Goal: Task Accomplishment & Management: Complete application form

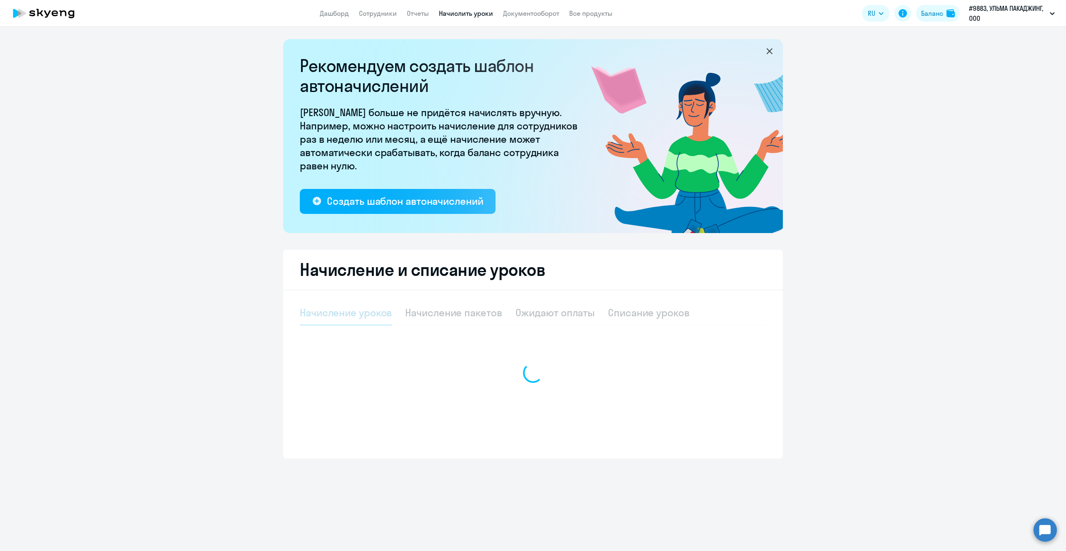
select select "10"
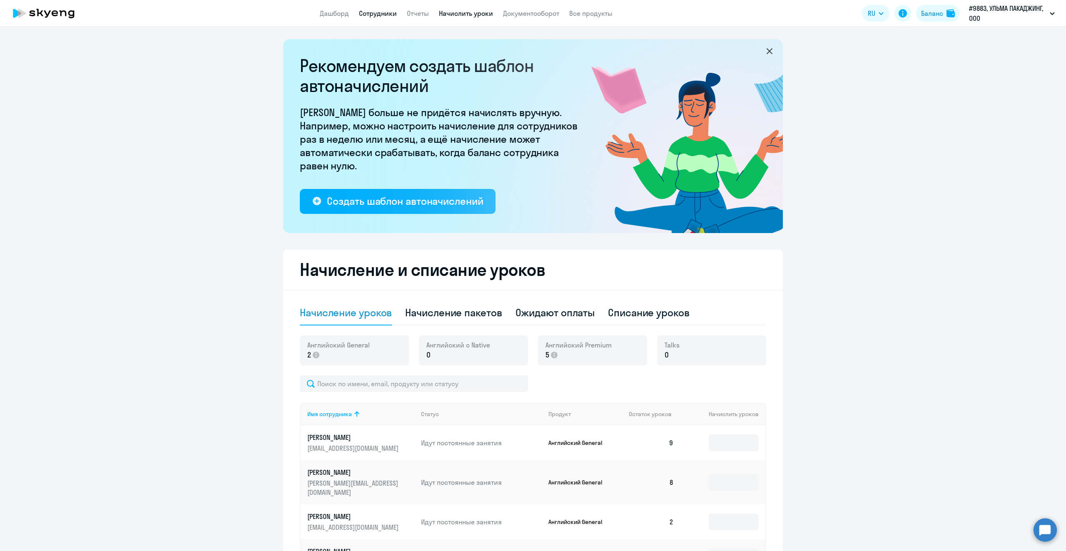
click at [386, 14] on link "Сотрудники" at bounding box center [378, 13] width 38 height 8
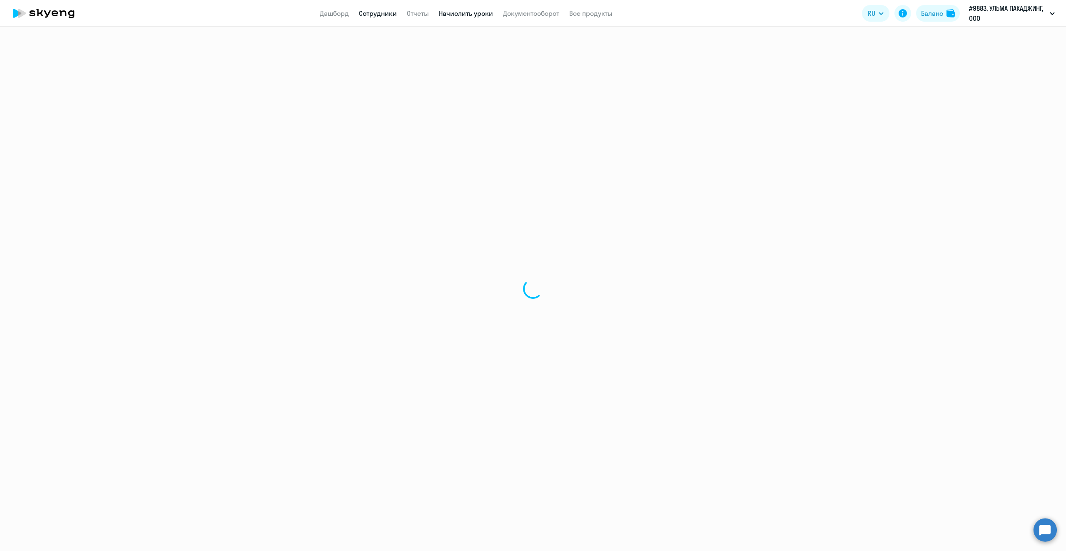
select select "30"
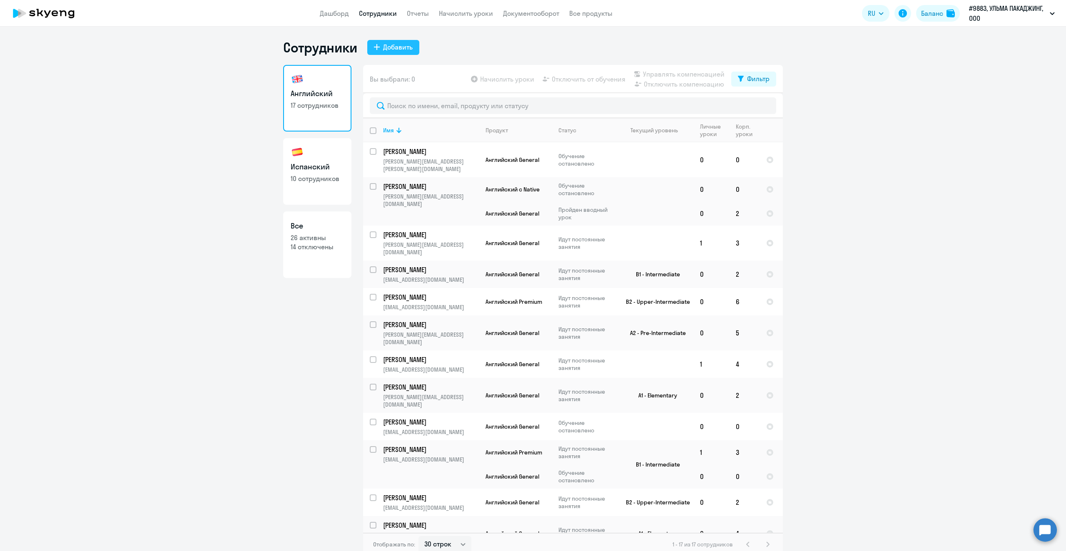
click at [399, 47] on div "Добавить" at bounding box center [398, 47] width 30 height 10
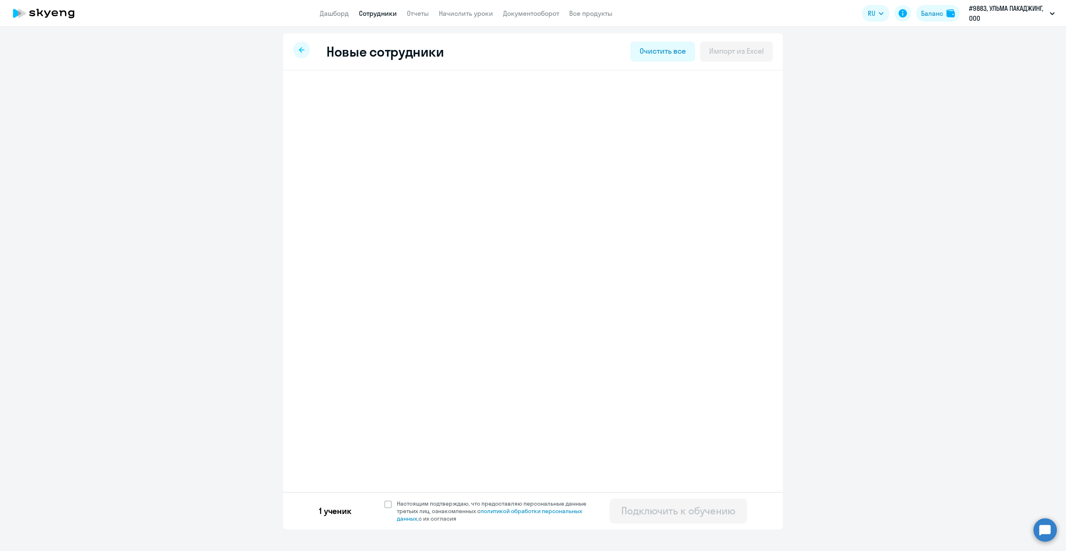
select select "english_adult_not_native_speaker"
select select "3"
click at [354, 130] on span "Добавить ученика" at bounding box center [363, 129] width 57 height 9
select select "english_adult_not_native_speaker"
select select "3"
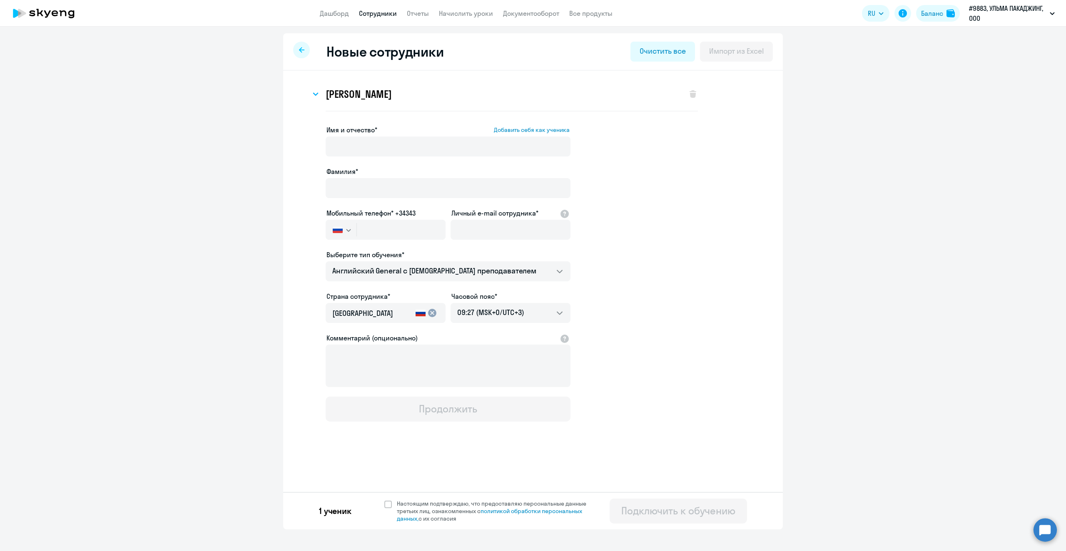
click at [308, 95] on div "Данила Алексеевич Михайлов Имя и отчество* Добавить себя как ученика Данила Але…" at bounding box center [533, 95] width 473 height 37
click at [313, 95] on svg-icon at bounding box center [316, 94] width 10 height 10
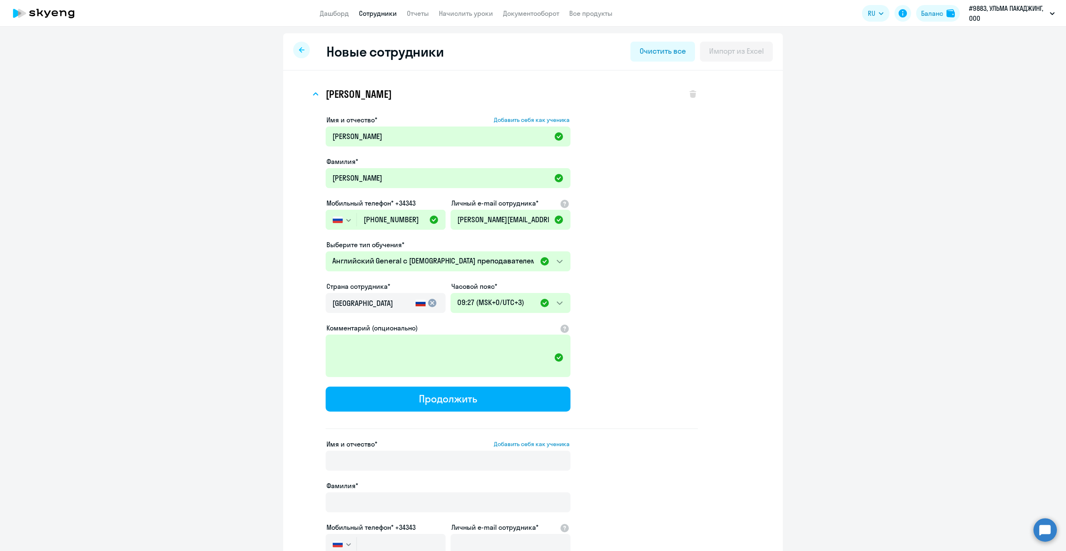
click at [290, 47] on div "Новые сотрудники Очистить все Импорт из Excel" at bounding box center [533, 51] width 500 height 37
click at [303, 54] on div at bounding box center [301, 50] width 17 height 17
select select "30"
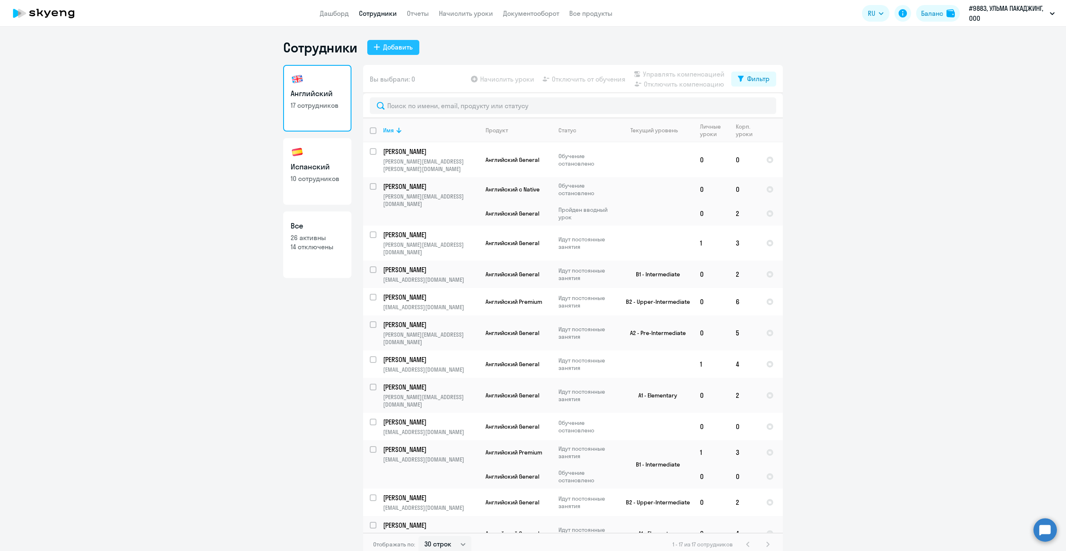
click at [390, 41] on button "Добавить" at bounding box center [393, 47] width 52 height 15
select select "english_adult_not_native_speaker"
select select "3"
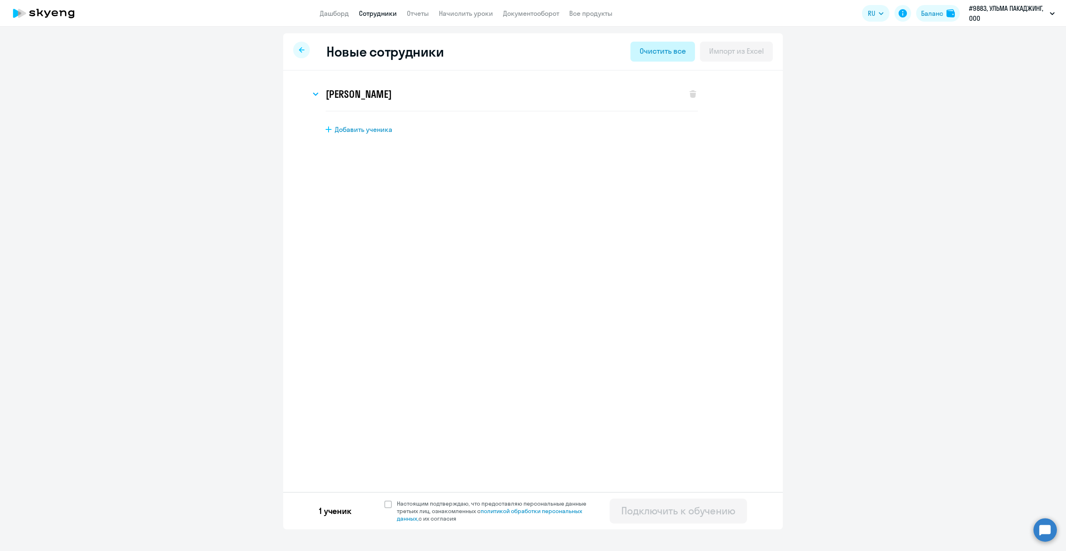
click at [667, 47] on div "Очистить все" at bounding box center [663, 51] width 46 height 11
select select "english_adult_not_native_speaker"
select select "3"
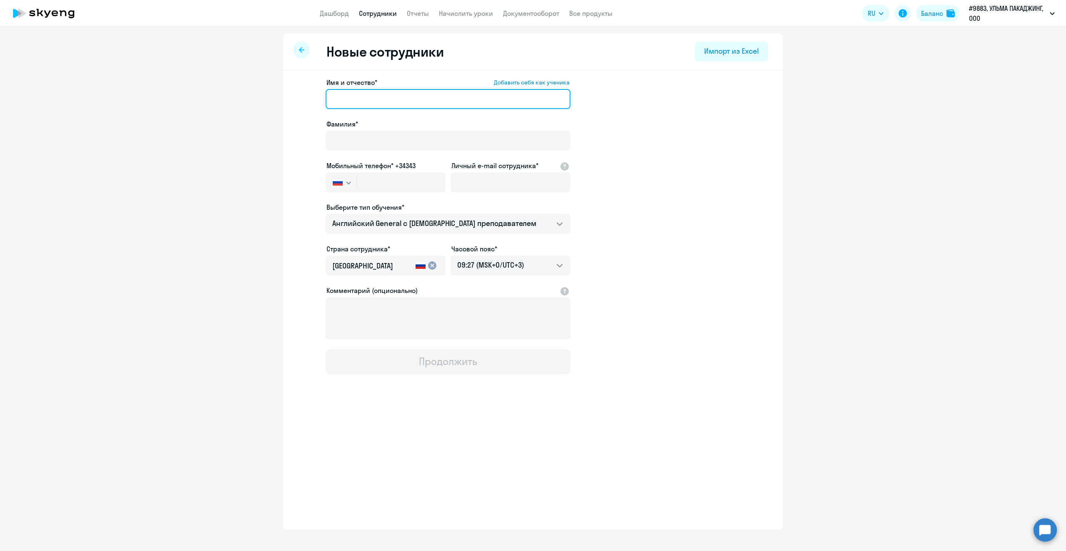
click at [352, 97] on input "Имя и отчество* Добавить себя как ученика" at bounding box center [448, 99] width 245 height 20
type input "М"
type input "Вячеслав"
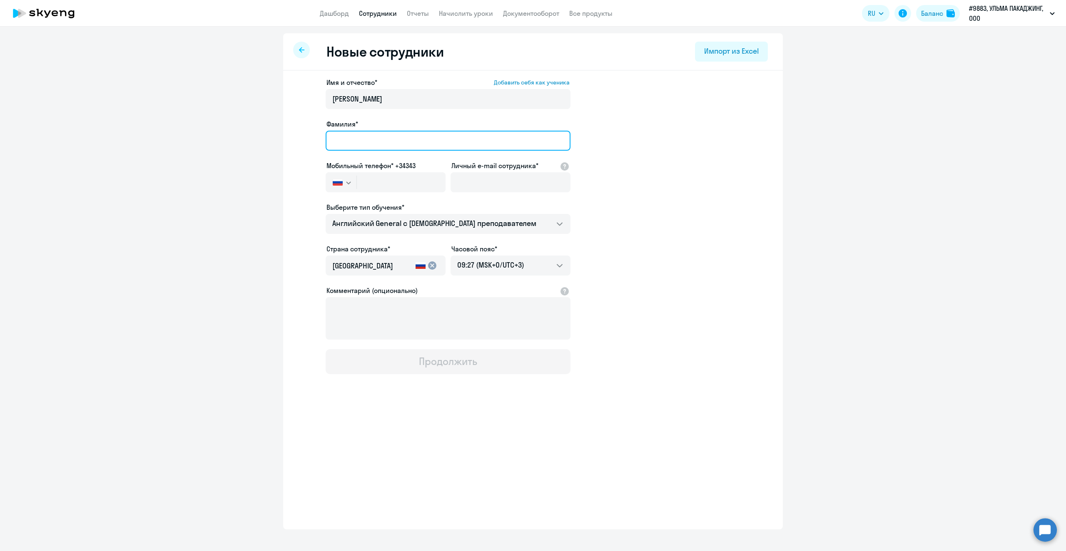
click at [350, 141] on input "Фамилия*" at bounding box center [448, 141] width 245 height 20
type input "Махмутов"
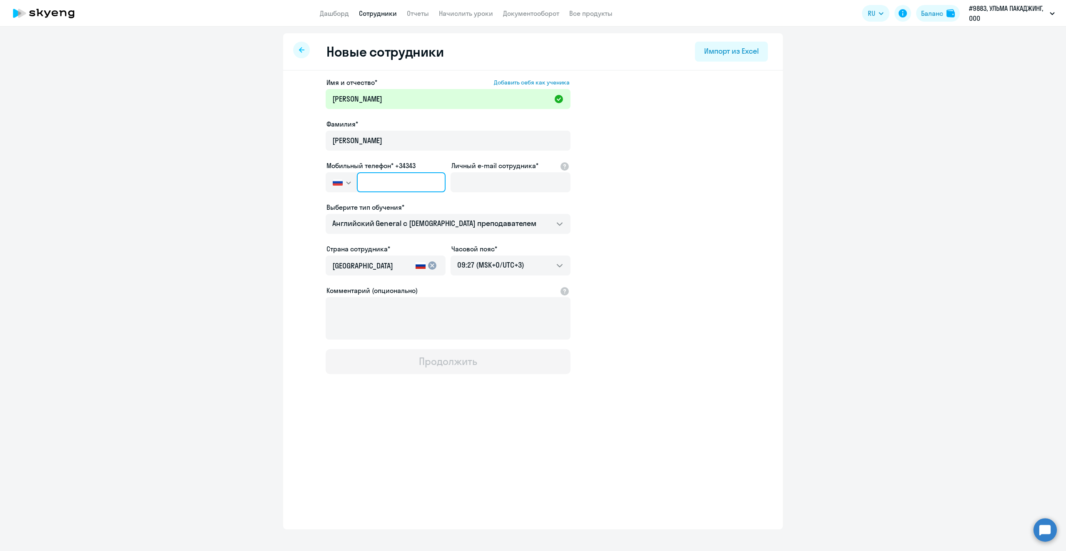
click at [395, 186] on input "text" at bounding box center [401, 182] width 89 height 20
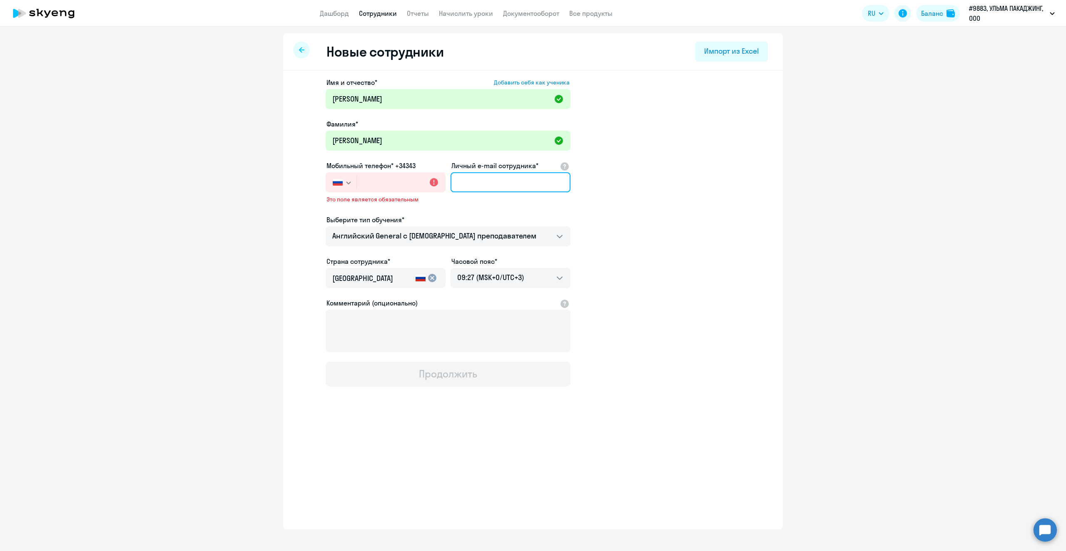
drag, startPoint x: 476, startPoint y: 185, endPoint x: 473, endPoint y: 180, distance: 6.0
click at [476, 185] on input "Личный e-mail сотрудника*" at bounding box center [511, 182] width 120 height 20
paste input "viacheslav.makhmutov@ulmapackaging.ru"
type input "viacheslav.makhmutov@ulmapackaging.ru"
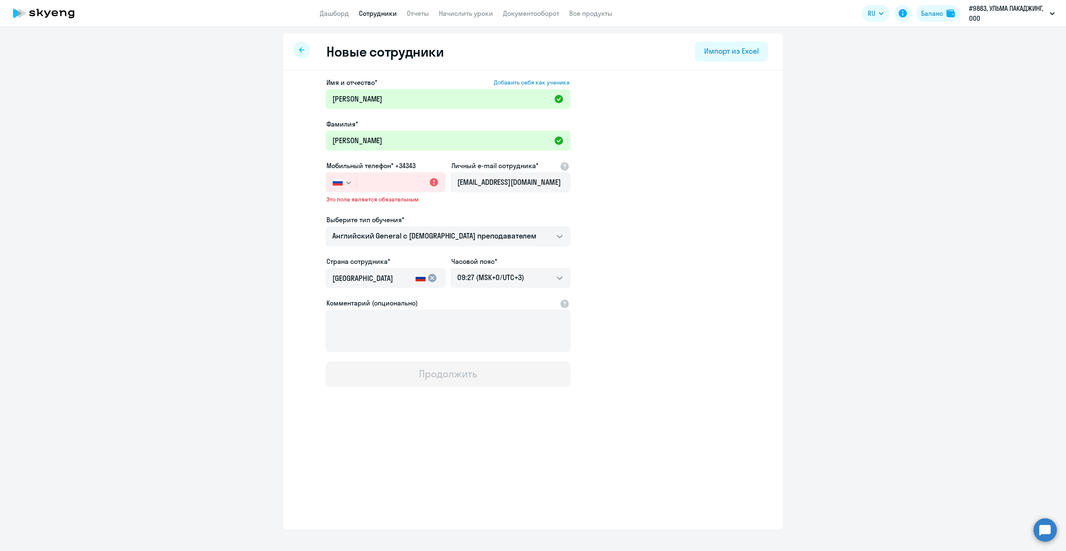
click at [466, 208] on div "Имя и отчество* Добавить себя как ученика Вячеслав Фамилия* Махмутов Мобильный …" at bounding box center [448, 231] width 245 height 309
click at [372, 185] on input "text" at bounding box center [401, 182] width 89 height 20
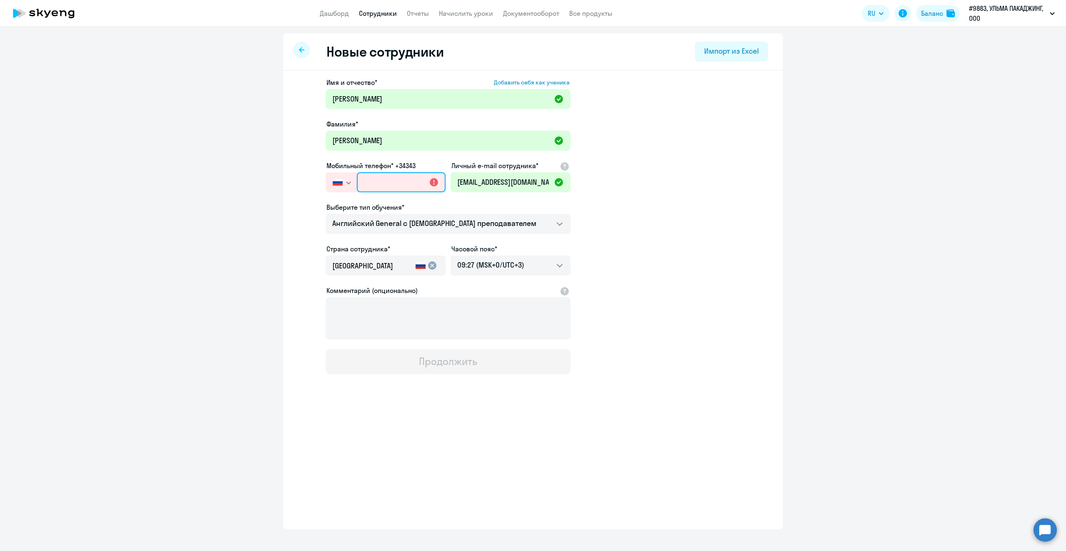
paste input "+7 977 409-34-42"
type input "+7 977 409-34-42"
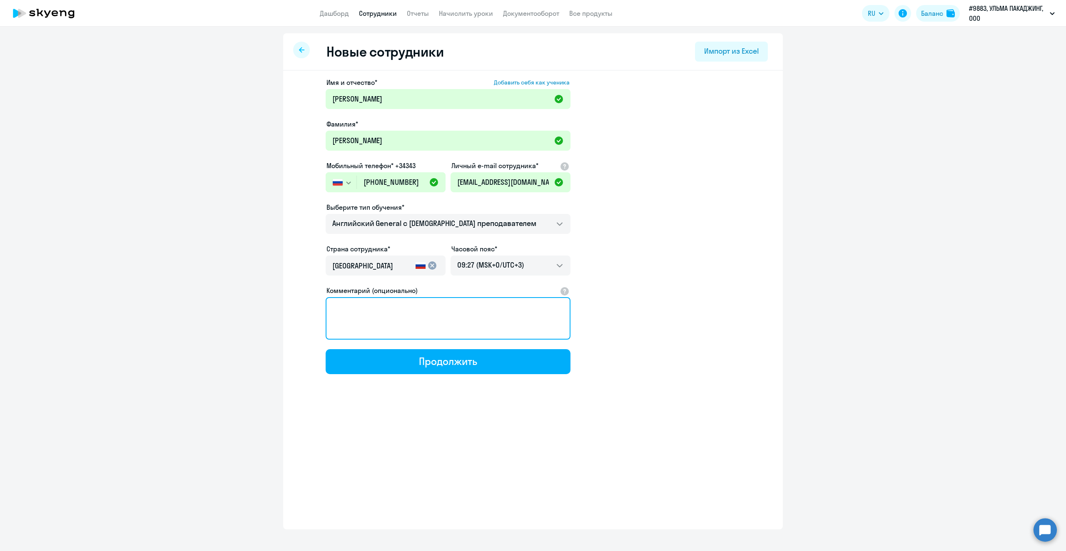
click at [451, 334] on textarea "Комментарий (опционально)" at bounding box center [448, 318] width 245 height 42
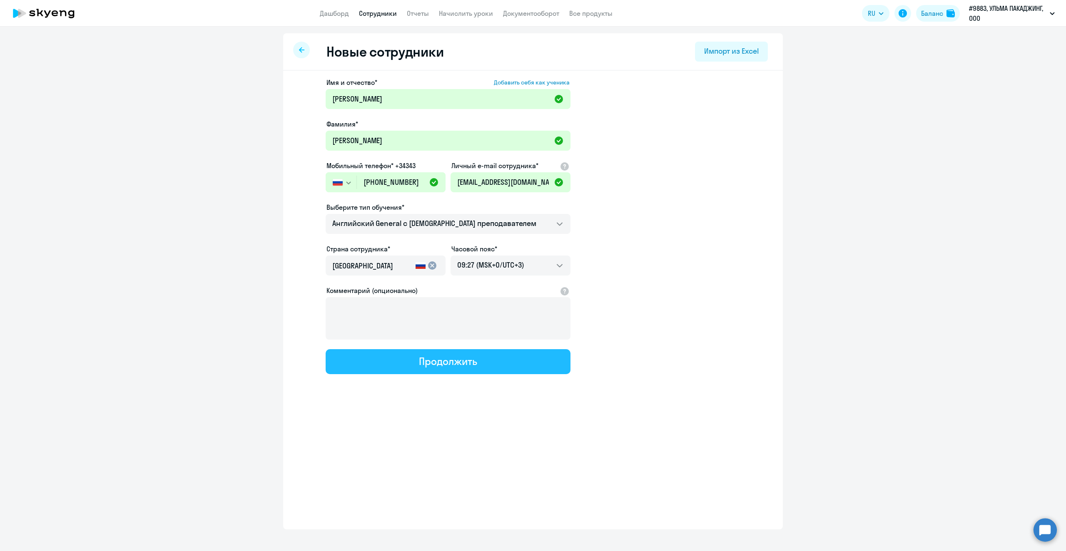
click at [472, 366] on div "Продолжить" at bounding box center [448, 361] width 58 height 13
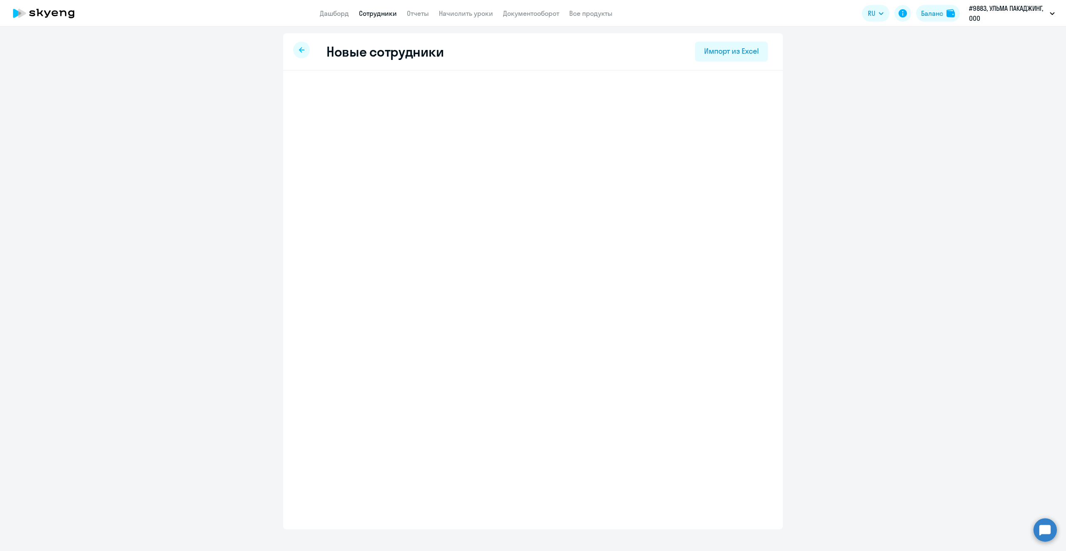
select select "english_adult_not_native_speaker"
select select "3"
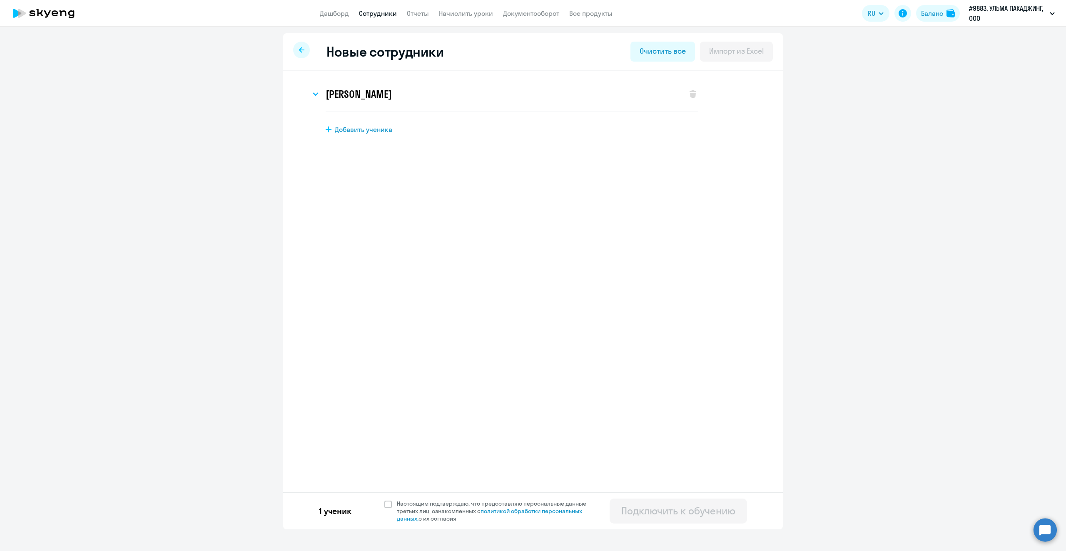
click at [350, 130] on span "Добавить ученика" at bounding box center [363, 129] width 57 height 9
select select "english_adult_not_native_speaker"
select select "3"
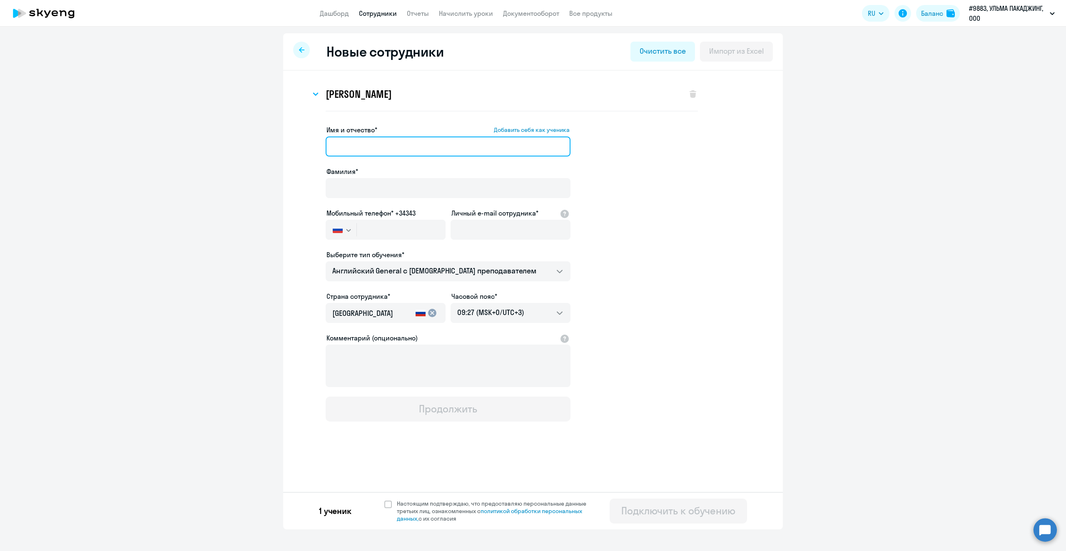
click at [352, 142] on input "Имя и отчество* Добавить себя как ученика" at bounding box center [448, 147] width 245 height 20
type input "Маслова"
drag, startPoint x: 342, startPoint y: 182, endPoint x: 350, endPoint y: 182, distance: 7.9
click at [342, 182] on input "Фамилия*" at bounding box center [448, 188] width 245 height 20
type input "Светлана"
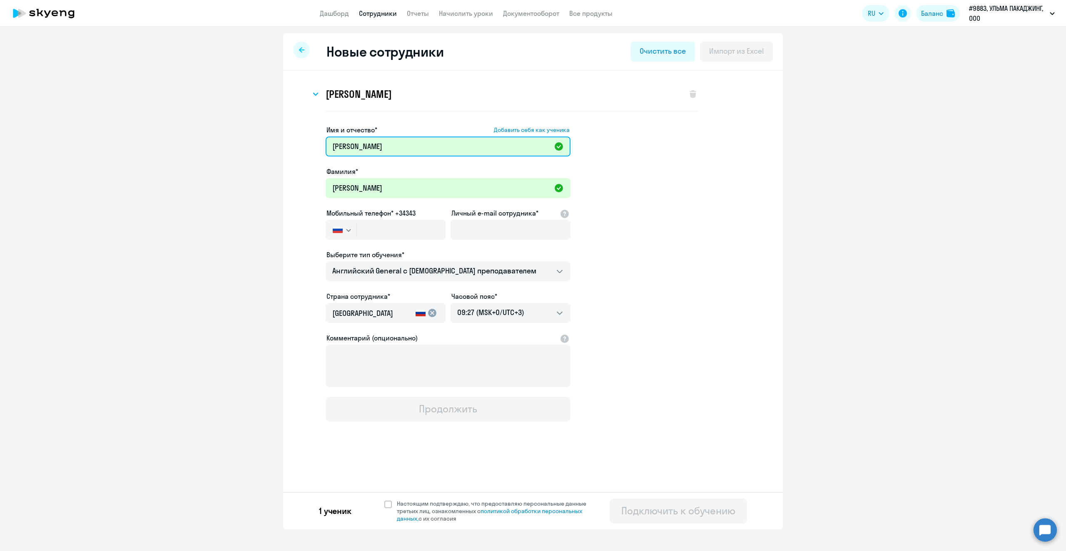
drag, startPoint x: 374, startPoint y: 154, endPoint x: 316, endPoint y: 154, distance: 58.7
click at [276, 152] on ng-component "Новые сотрудники Очистить все Импорт из Excel Вячеслав Махмутов Имя и отчество*…" at bounding box center [533, 281] width 1066 height 496
type input "Светлана"
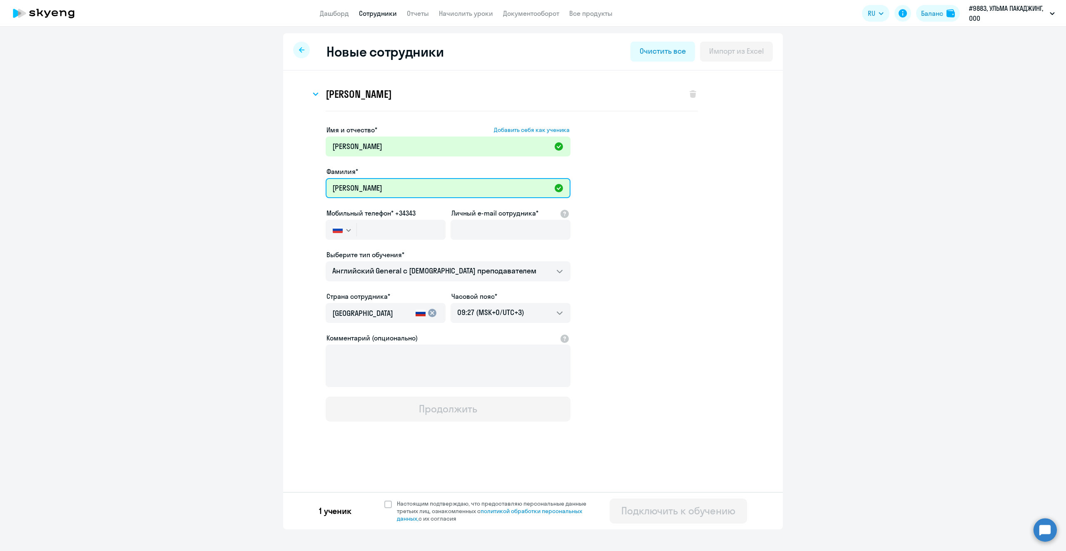
drag, startPoint x: 367, startPoint y: 188, endPoint x: 299, endPoint y: 183, distance: 68.1
click at [282, 179] on ng-component "Новые сотрудники Очистить все Импорт из Excel Вячеслав Махмутов Имя и отчество*…" at bounding box center [533, 281] width 1066 height 496
type input "Маслова"
click at [608, 244] on app-new-student-form "Имя и отчество* Добавить себя как ученика Светлана Фамилия* Маслова Мобильный т…" at bounding box center [533, 273] width 473 height 297
click at [466, 229] on input "Личный e-mail сотрудника*" at bounding box center [511, 230] width 120 height 20
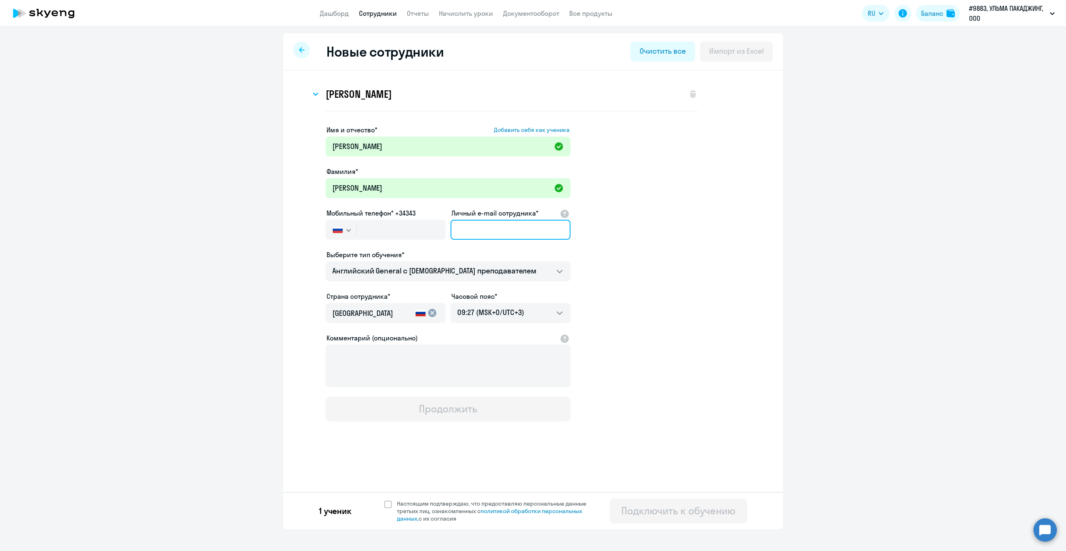
paste input "svetlana.maslova@ulmapackaging.ru"
type input "svetlana.maslova@ulmapackaging.ru"
click at [426, 229] on input "text" at bounding box center [401, 230] width 89 height 20
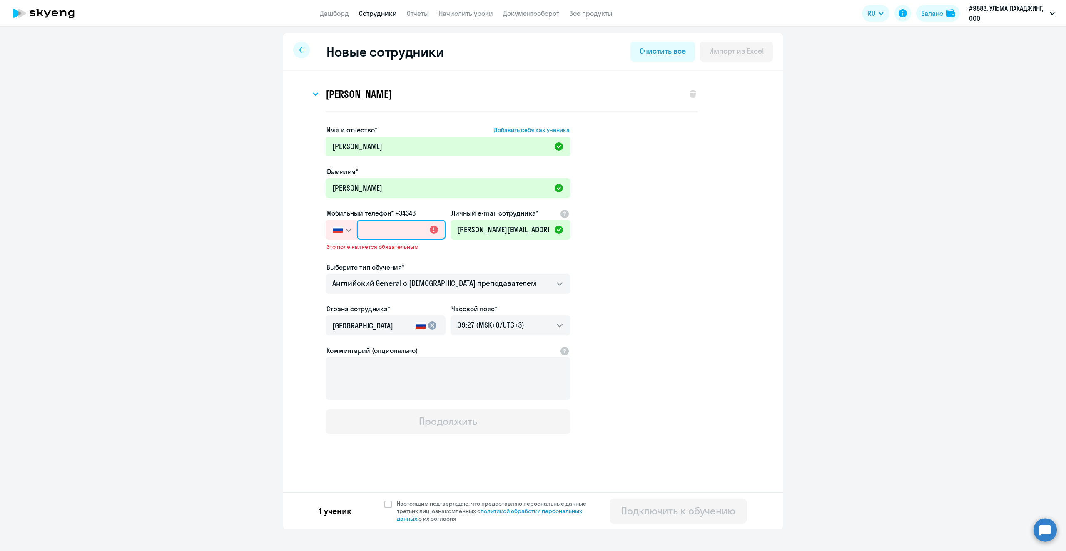
paste input "+7 891 914-15-99"
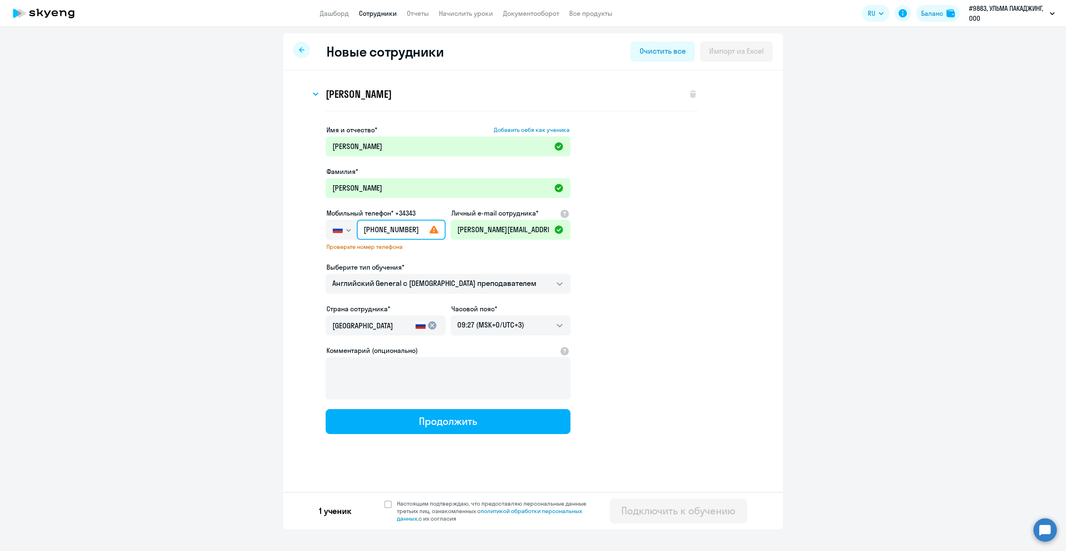
click at [373, 231] on input "+7 891 914-15-99" at bounding box center [401, 230] width 89 height 20
drag, startPoint x: 374, startPoint y: 230, endPoint x: 380, endPoint y: 230, distance: 5.8
click at [374, 230] on input "+7 891 914-15-99" at bounding box center [401, 230] width 89 height 20
type input "+7 919 141-59-9"
drag, startPoint x: 416, startPoint y: 229, endPoint x: 325, endPoint y: 229, distance: 91.2
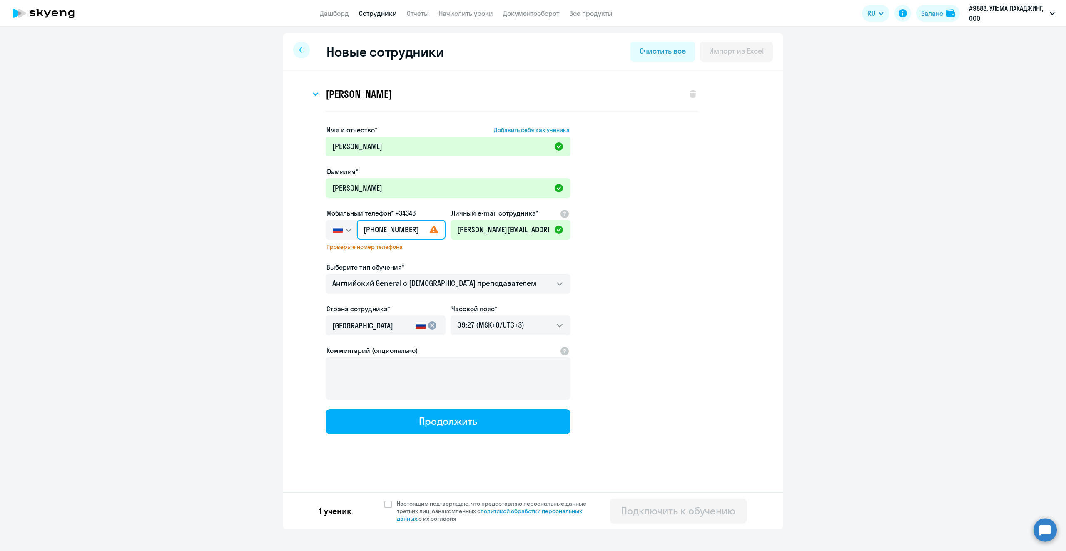
click at [325, 229] on app-new-student-form "Имя и отчество* Добавить себя как ученика Светлана Фамилия* Маслова Мобильный т…" at bounding box center [533, 279] width 473 height 309
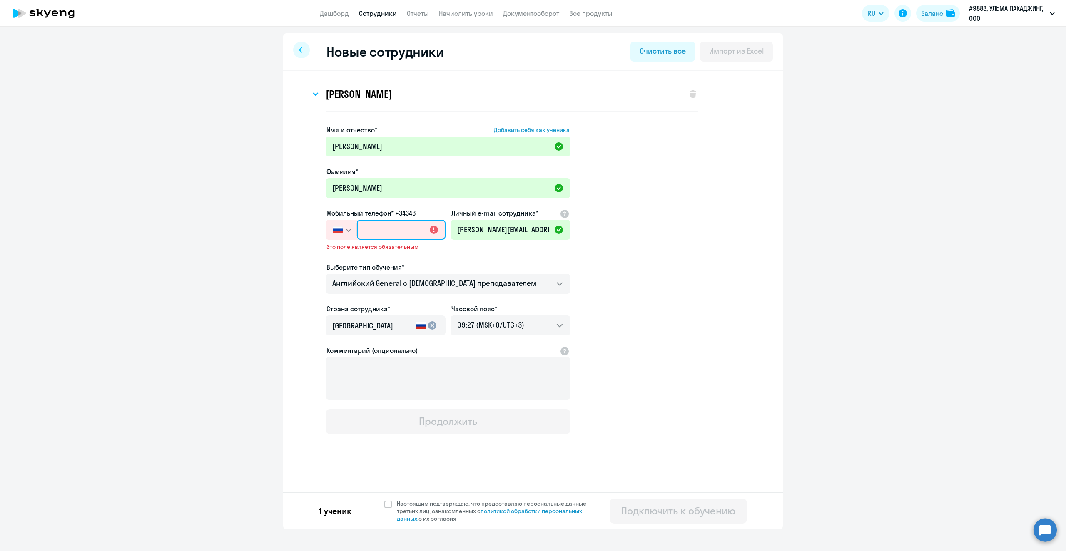
paste input "+7 891 914-15-99"
type input "+7 891 914-15-99"
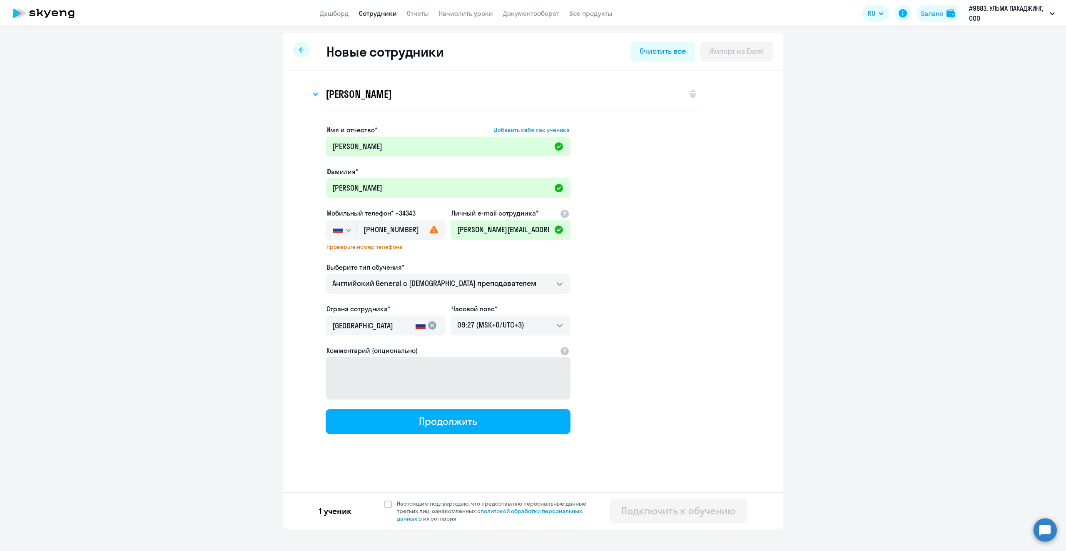
click at [464, 420] on div "Продолжить" at bounding box center [448, 421] width 58 height 13
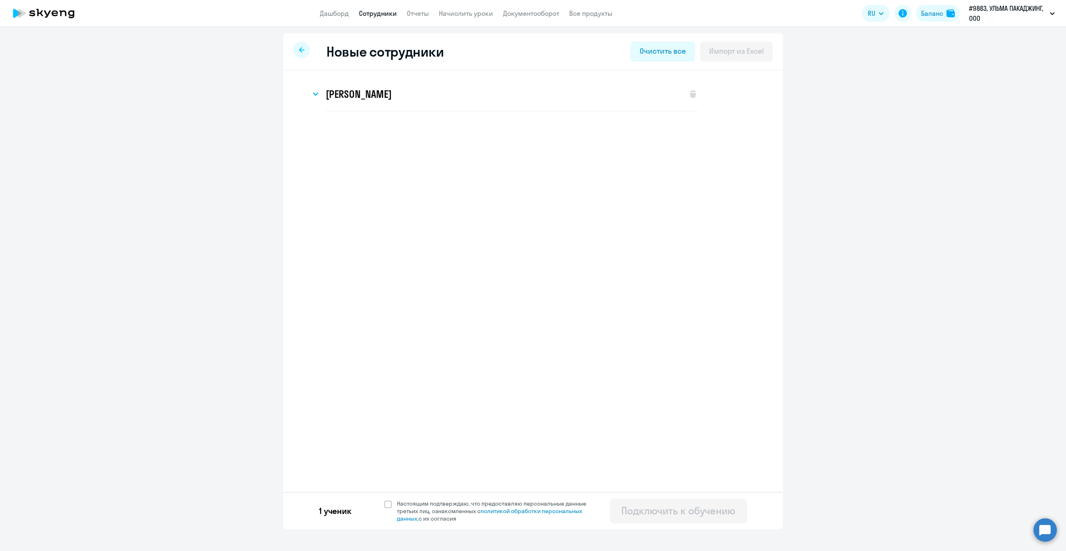
select select "english_adult_not_native_speaker"
select select "3"
select select "english_adult_not_native_speaker"
select select "3"
click at [296, 47] on div at bounding box center [301, 50] width 17 height 17
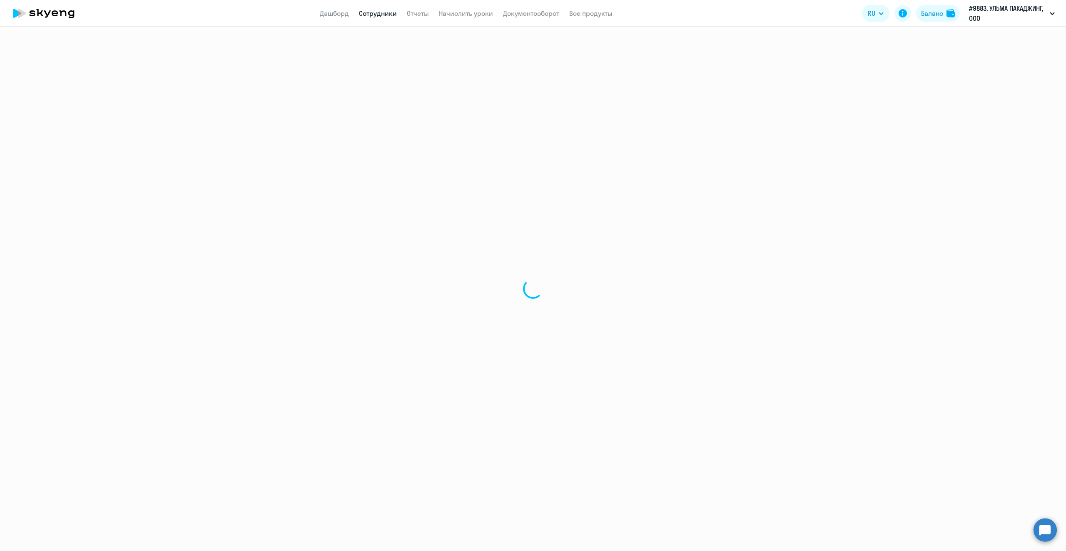
select select "30"
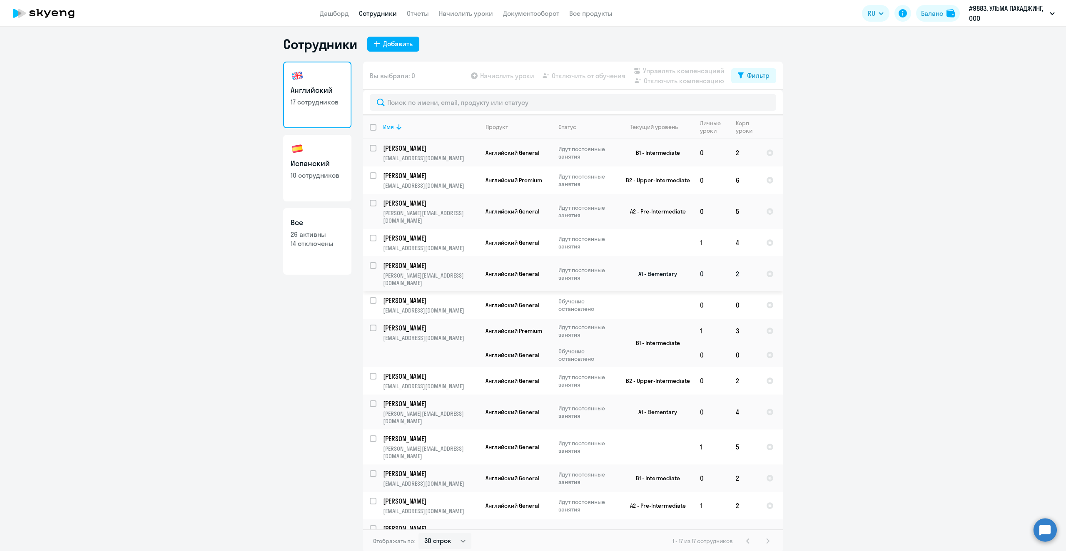
scroll to position [5, 0]
click at [765, 539] on div "1 - 17 из 17 сотрудников" at bounding box center [723, 540] width 100 height 10
click at [324, 164] on h3 "Испанский" at bounding box center [317, 162] width 53 height 11
select select "30"
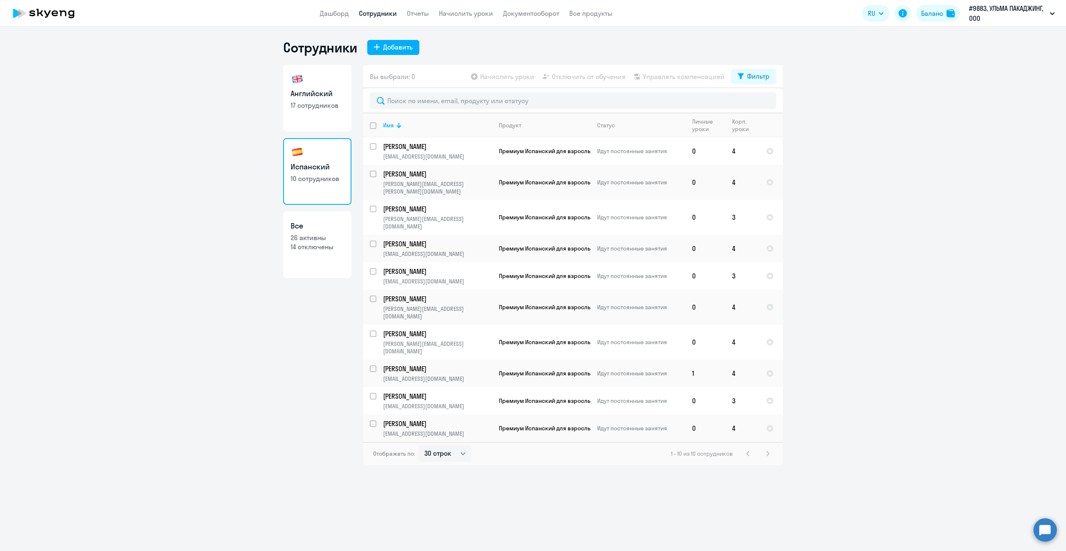
click at [308, 249] on p "14 отключены" at bounding box center [317, 246] width 53 height 9
select select "30"
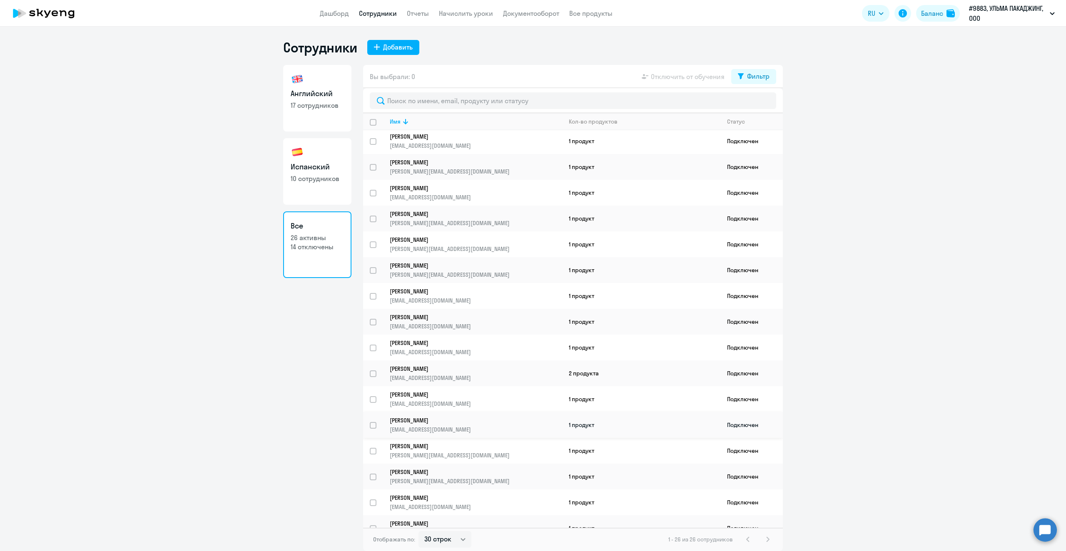
scroll to position [274, 0]
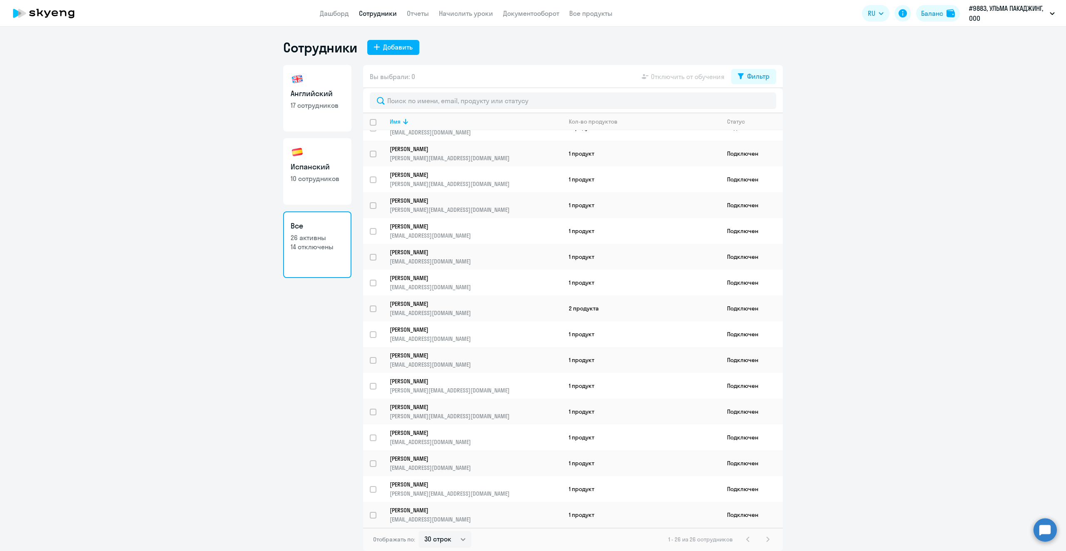
click at [331, 97] on h3 "Английский" at bounding box center [317, 93] width 53 height 11
select select "30"
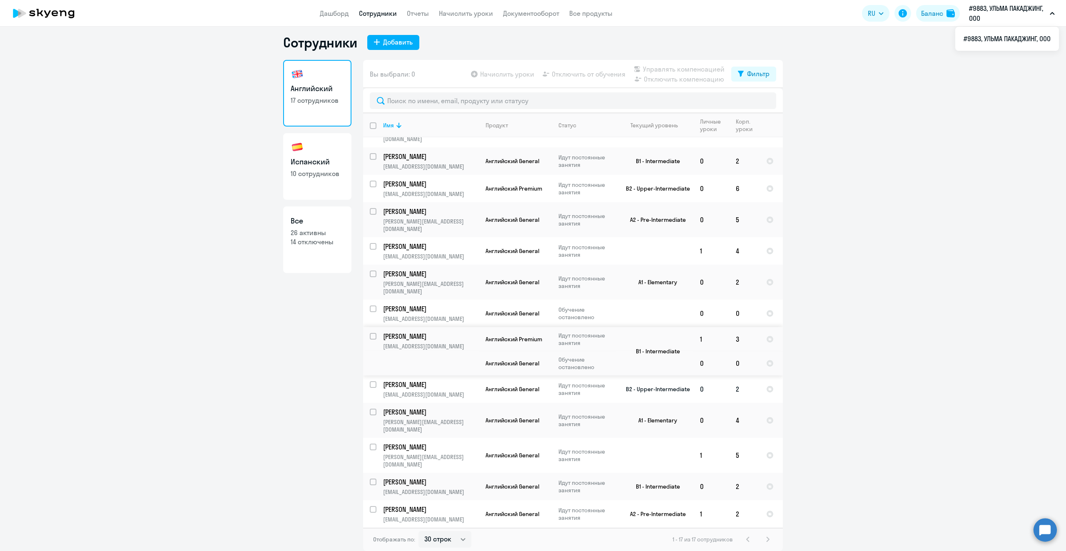
scroll to position [118, 0]
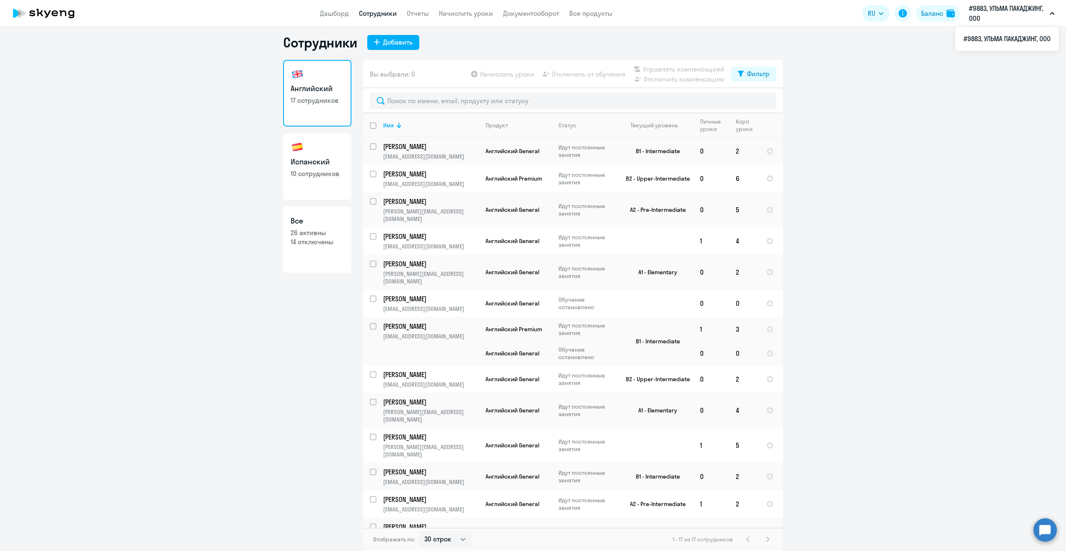
click at [763, 545] on div "Отображать по: 30 строк 50 строк 100 строк 1 - 17 из 17 сотрудников" at bounding box center [573, 539] width 420 height 23
click at [765, 540] on div "1 - 17 из 17 сотрудников" at bounding box center [723, 540] width 100 height 10
click at [763, 539] on div "1 - 17 из 17 сотрудников" at bounding box center [723, 540] width 100 height 10
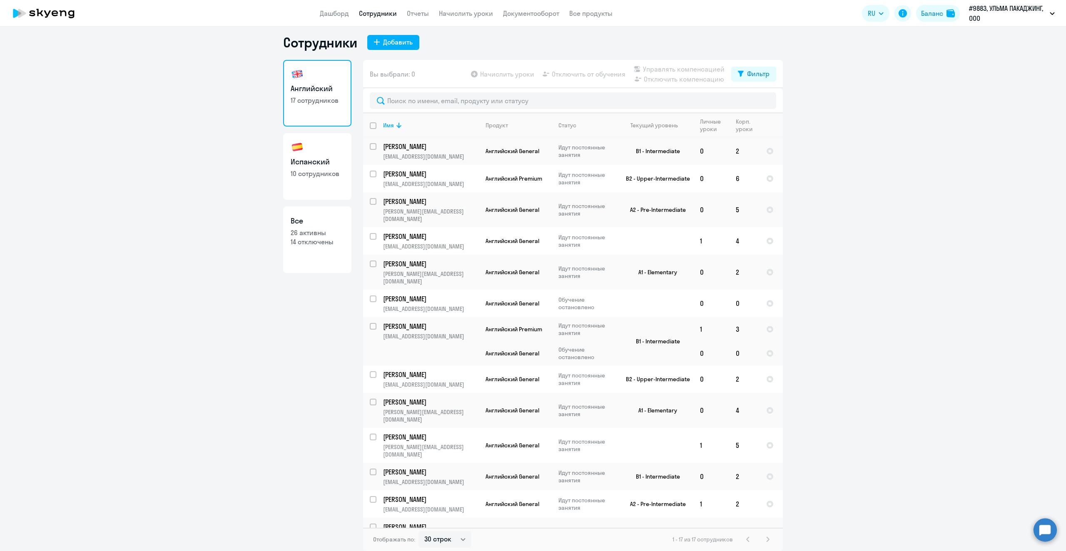
click at [764, 539] on div "1 - 17 из 17 сотрудников" at bounding box center [723, 540] width 100 height 10
click at [328, 227] on link "Все 26 активны 14 отключены" at bounding box center [317, 240] width 68 height 67
select select "30"
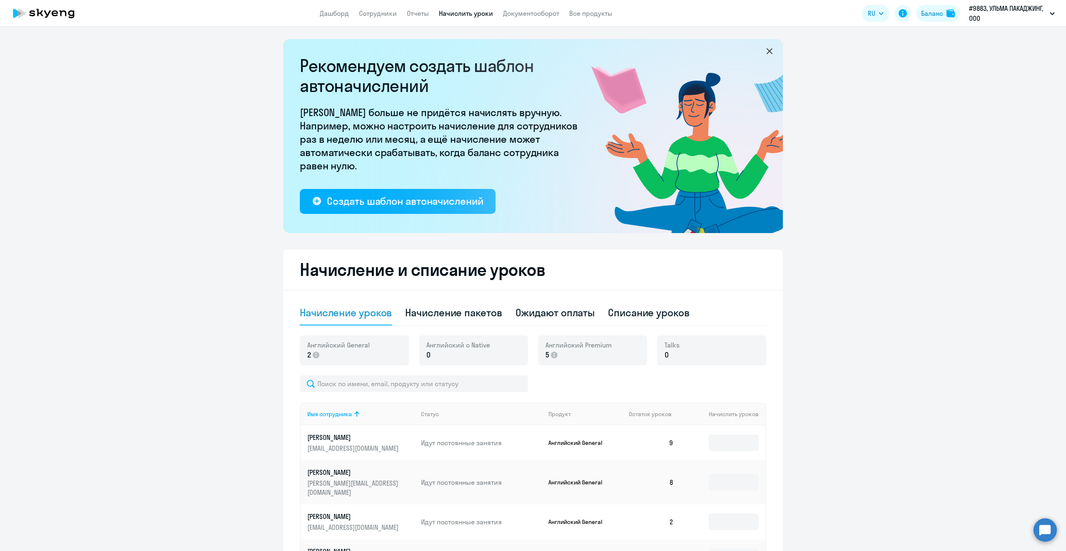
select select "10"
